Goal: Information Seeking & Learning: Find specific fact

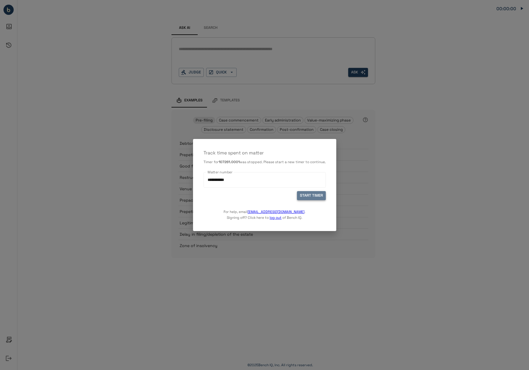
click at [302, 198] on button "START TIMER" at bounding box center [311, 195] width 29 height 9
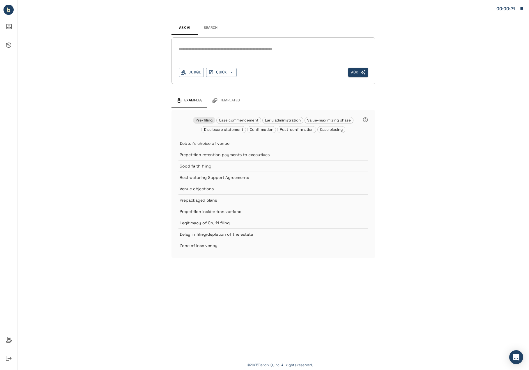
click at [212, 26] on button "Search" at bounding box center [211, 28] width 26 height 14
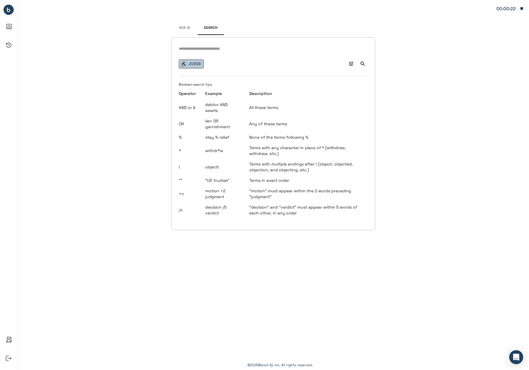
click at [195, 65] on button "Judge" at bounding box center [191, 63] width 25 height 9
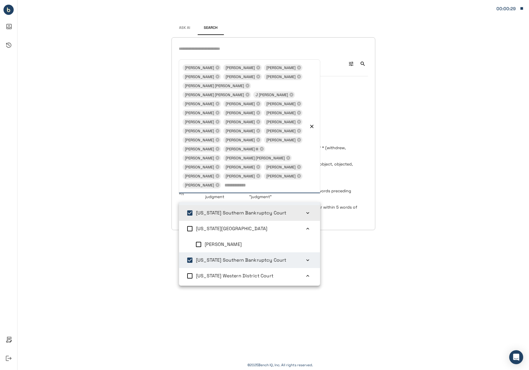
scroll to position [142, 0]
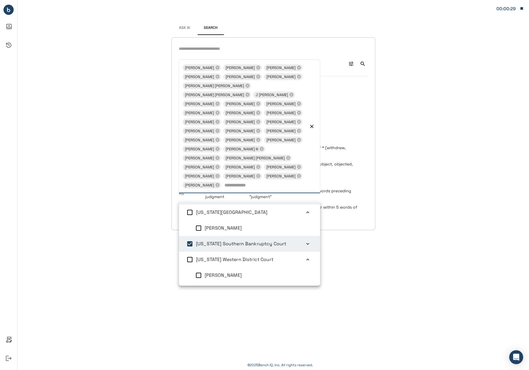
click at [110, 222] on div "Signed in successfully. Ask AI Search [PERSON_NAME] + 34 [PERSON_NAME] [PERSON_…" at bounding box center [273, 185] width 512 height 370
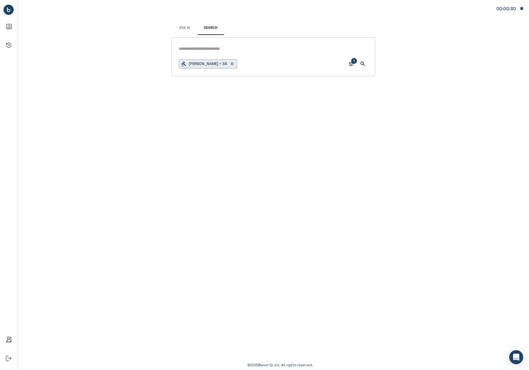
click at [217, 53] on div "[PERSON_NAME] + 34 1" at bounding box center [274, 56] width 204 height 39
click at [219, 50] on input "text" at bounding box center [273, 49] width 189 height 8
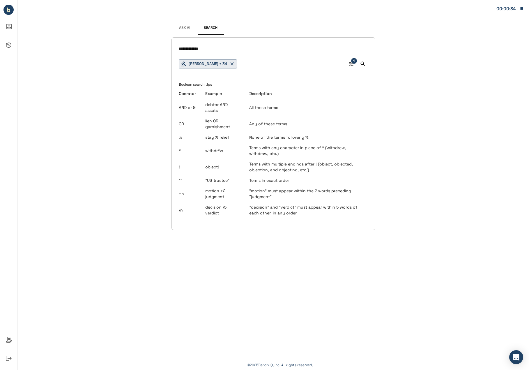
click at [251, 50] on input "**********" at bounding box center [273, 49] width 189 height 8
type input "**********"
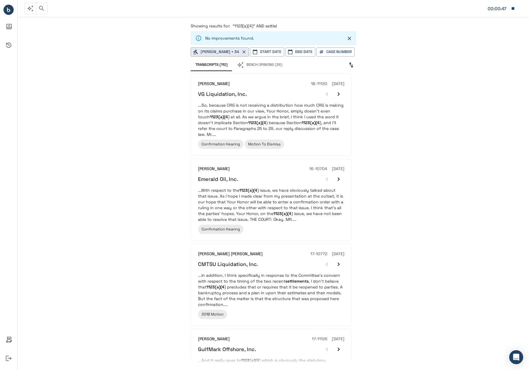
click at [255, 25] on span ""1123(a)(4)" AND settle!" at bounding box center [255, 25] width 45 height 5
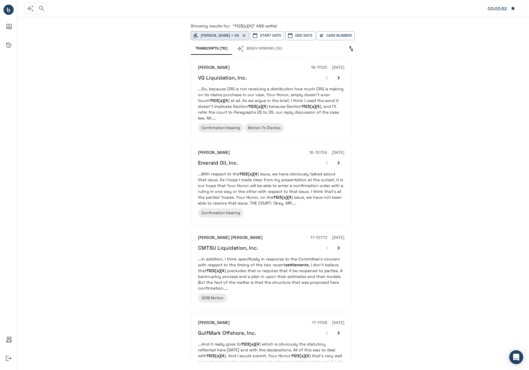
click at [256, 27] on span ""1123(a)(4)" AND settle!" at bounding box center [255, 25] width 45 height 5
click at [195, 26] on span "Showing results for:" at bounding box center [211, 25] width 40 height 5
click at [39, 8] on icon "button" at bounding box center [41, 8] width 7 height 7
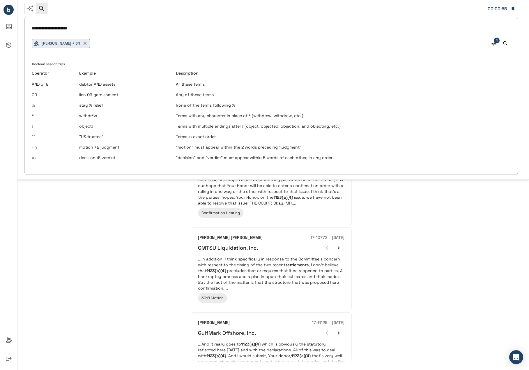
click at [81, 29] on input "**********" at bounding box center [271, 28] width 479 height 8
click at [63, 27] on input "**********" at bounding box center [271, 28] width 479 height 8
type input "**********"
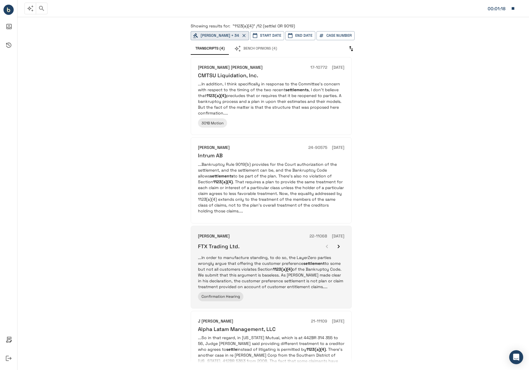
click at [247, 285] on p "...In order to manufacture standing, to do so, the LayerZero parties wrongly ar…" at bounding box center [271, 272] width 147 height 35
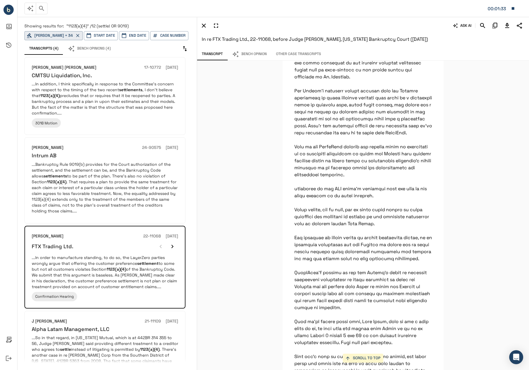
scroll to position [28587, 0]
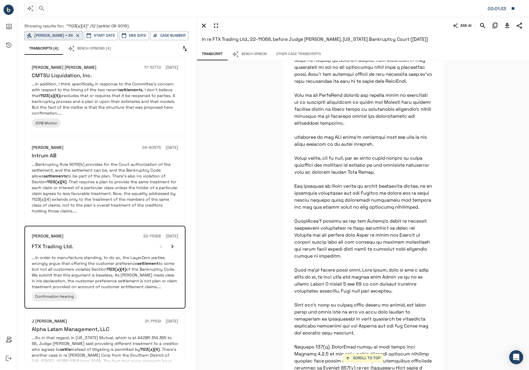
click at [270, 202] on div "SCROLL TO TOP First, they dispute their exclusion from the customer preference …" at bounding box center [363, 215] width 332 height 309
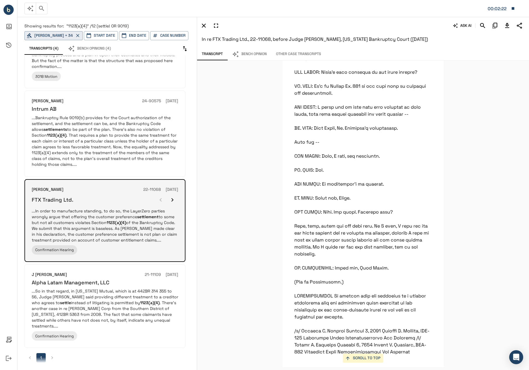
scroll to position [57, 0]
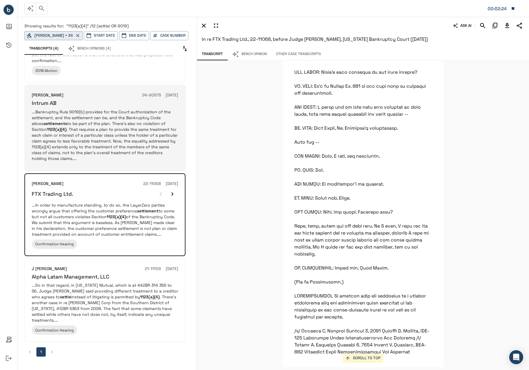
click at [99, 146] on p "...Bankruptcy Rule 9019(b) provides for the Court authorization of the settleme…" at bounding box center [105, 135] width 147 height 52
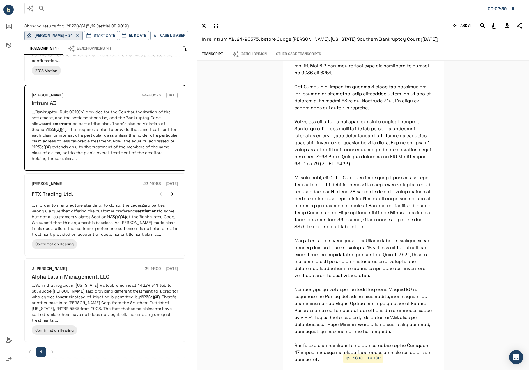
scroll to position [1523, 0]
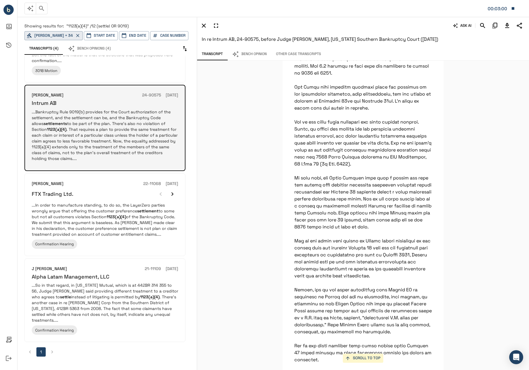
click at [112, 138] on p "...Bankruptcy Rule 9019(b) provides for the Court authorization of the settleme…" at bounding box center [105, 135] width 147 height 52
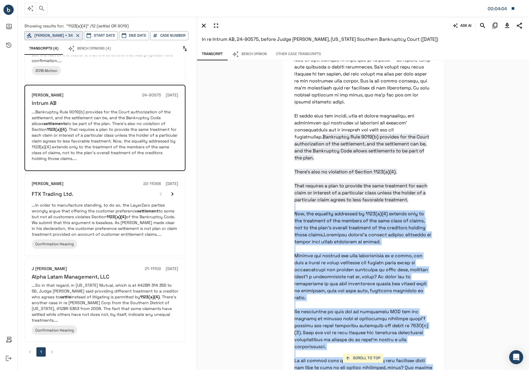
scroll to position [5682, 0]
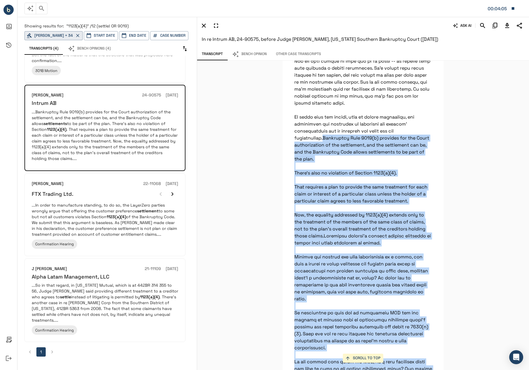
drag, startPoint x: 338, startPoint y: 242, endPoint x: 290, endPoint y: 145, distance: 107.9
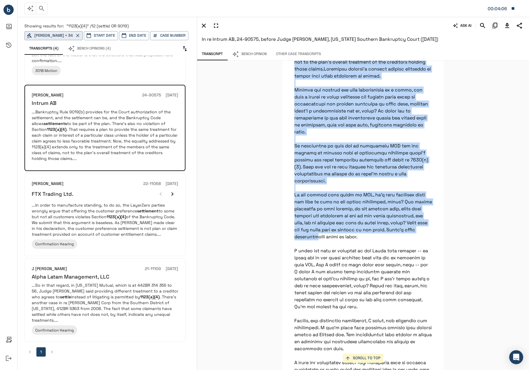
scroll to position [5857, 0]
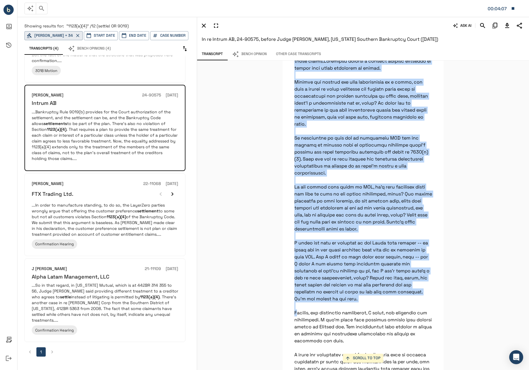
drag, startPoint x: 294, startPoint y: 145, endPoint x: 355, endPoint y: 300, distance: 166.6
click at [506, 25] on icon "Download Transcript" at bounding box center [508, 25] width 4 height 5
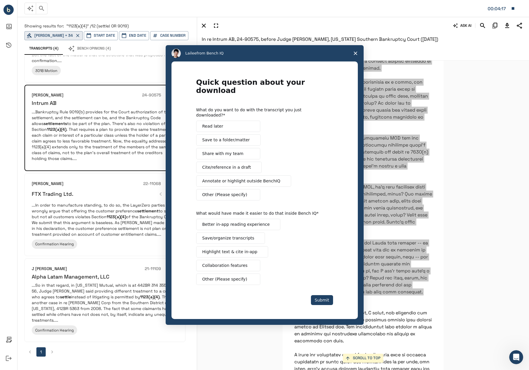
scroll to position [0, 0]
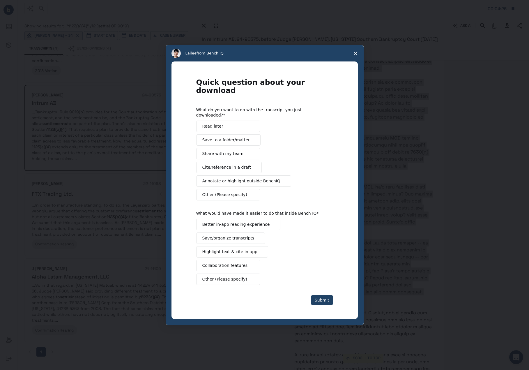
click at [224, 151] on span "Share with my team" at bounding box center [223, 154] width 41 height 6
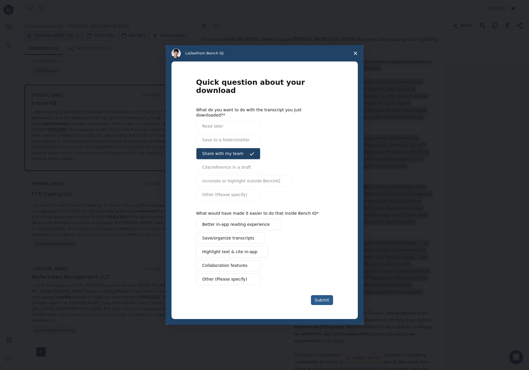
click at [323, 295] on button "Submit" at bounding box center [322, 300] width 22 height 10
click at [232, 251] on div "Better in-app reading experience Save/organize transcripts Highlight text & cit…" at bounding box center [264, 252] width 137 height 66
click at [228, 249] on span "Highlight text & cite in-app" at bounding box center [230, 252] width 55 height 6
click at [323, 295] on button "Submit" at bounding box center [322, 300] width 22 height 10
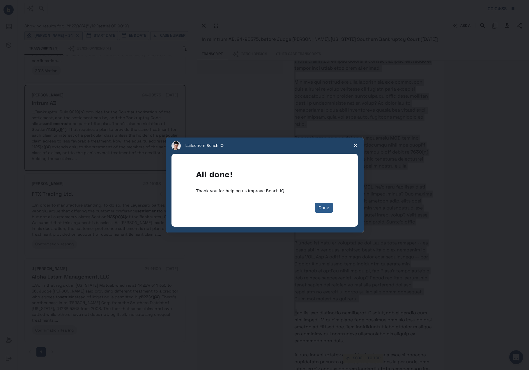
click at [320, 208] on button "Done" at bounding box center [324, 208] width 18 height 10
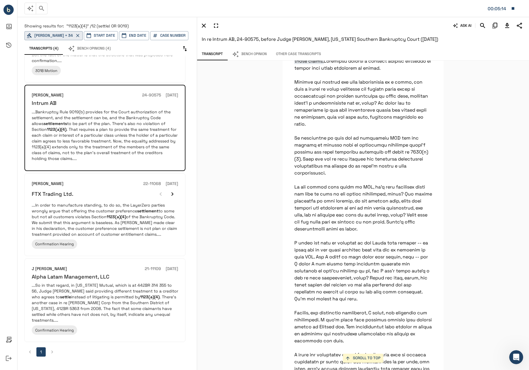
click at [264, 190] on div "SCROLL TO TOP Bankruptcy Rule 9019(b) provides for the Court authorization of t…" at bounding box center [363, 215] width 332 height 309
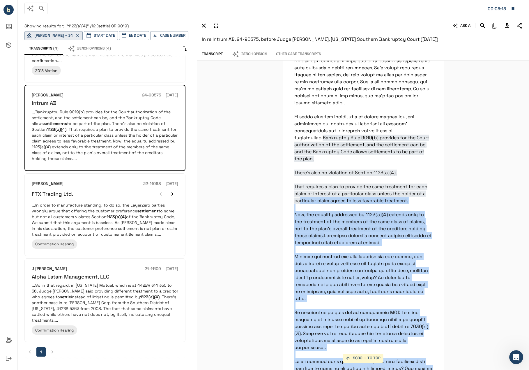
scroll to position [5682, 0]
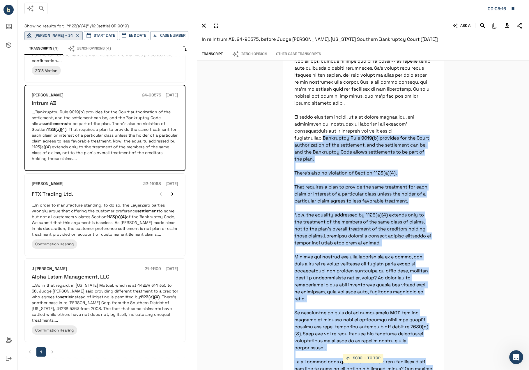
drag, startPoint x: 339, startPoint y: 300, endPoint x: 289, endPoint y: 143, distance: 164.7
copy p "Bankruptcy Rule 9019(b) provides for the Court authorization of the settlement,…"
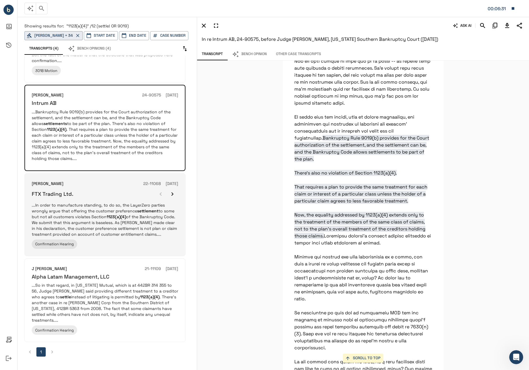
click at [144, 230] on p "...In order to manufacture standing, to do so, the LayerZero parties wrongly ar…" at bounding box center [105, 219] width 147 height 35
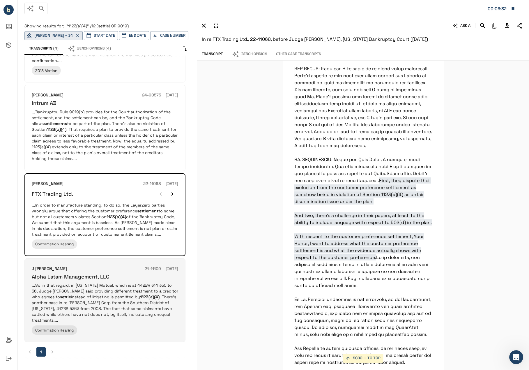
scroll to position [27644, 0]
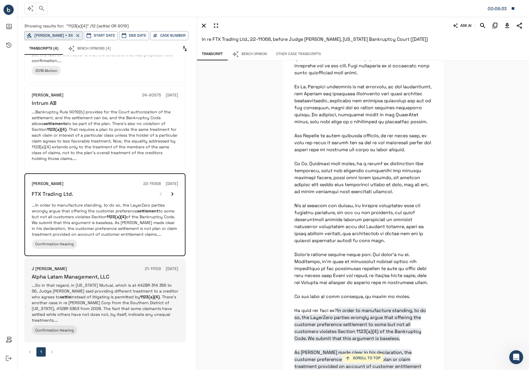
click at [140, 300] on em "1123(a)(4)" at bounding box center [150, 296] width 20 height 5
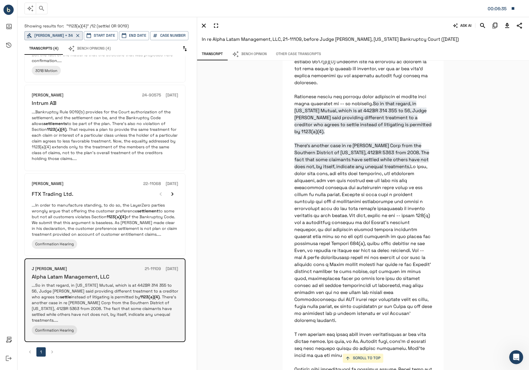
scroll to position [19833, 0]
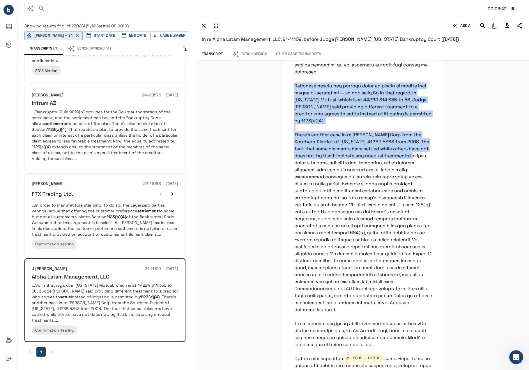
drag, startPoint x: 291, startPoint y: 173, endPoint x: 390, endPoint y: 247, distance: 123.7
copy p "Creditors should not confuse equal treatment of claims with equal treatment of …"
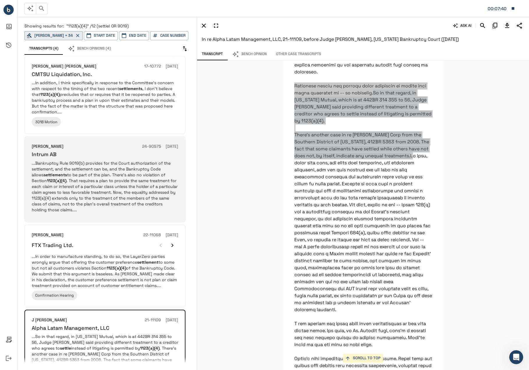
scroll to position [0, 0]
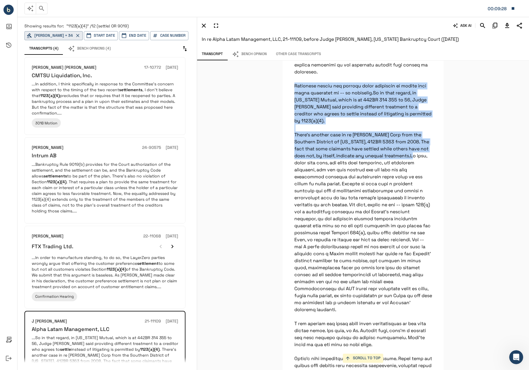
click at [511, 8] on icon "button" at bounding box center [513, 8] width 5 height 5
